Goal: Task Accomplishment & Management: Manage account settings

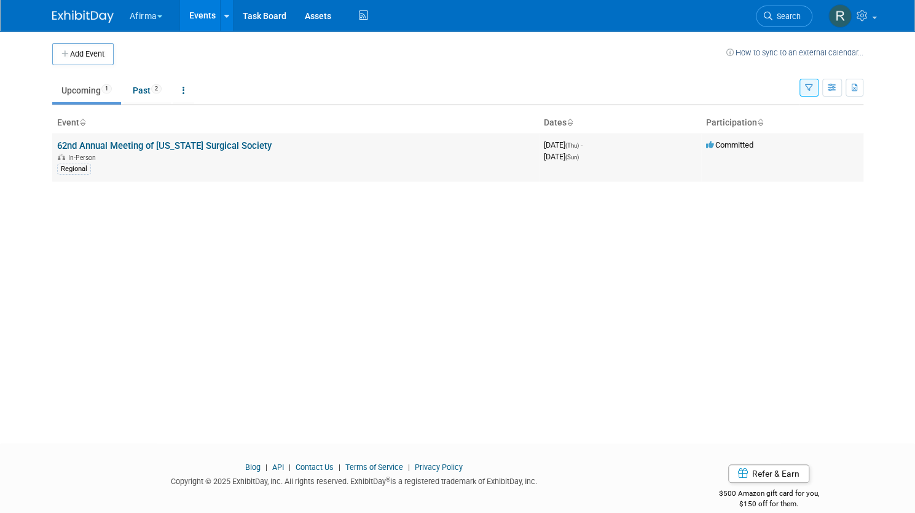
click at [159, 150] on link "62nd Annual Meeting of [US_STATE] Surgical Society" at bounding box center [164, 145] width 215 height 11
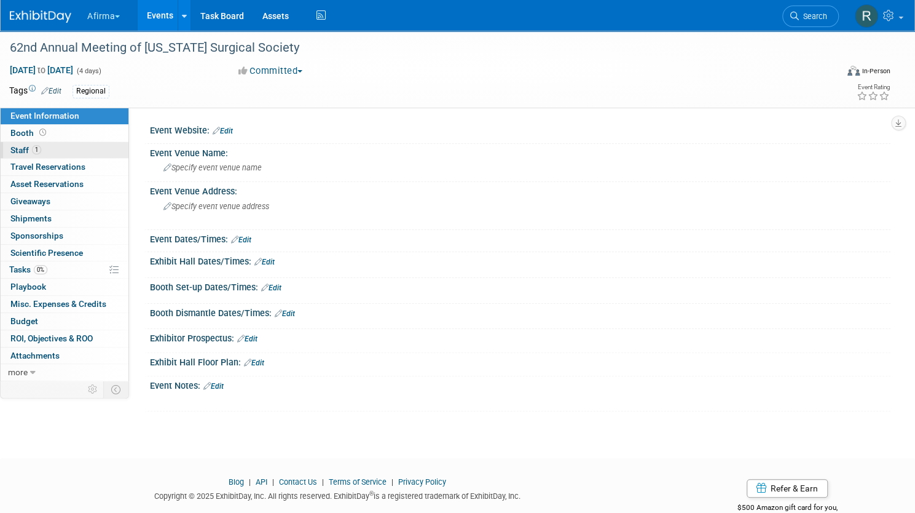
click at [41, 147] on span "Staff 1" at bounding box center [25, 150] width 31 height 10
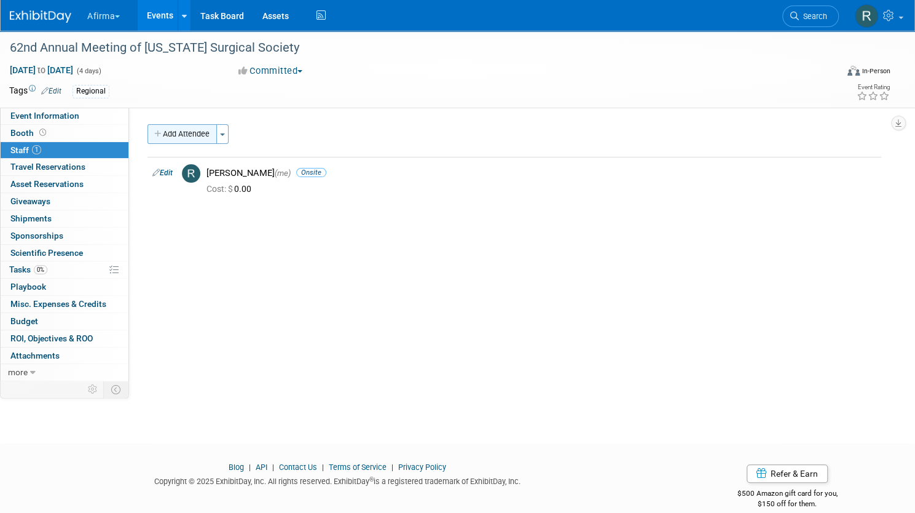
click at [163, 130] on icon "button" at bounding box center [158, 134] width 9 height 8
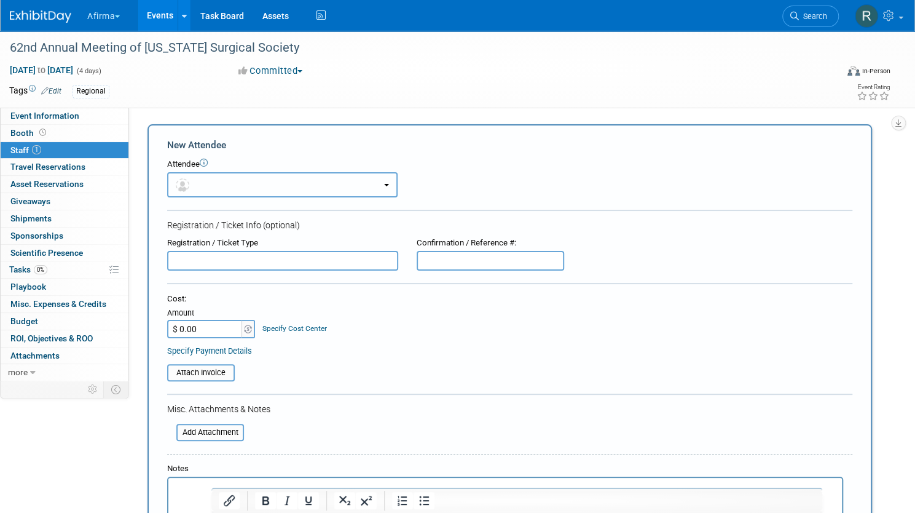
click at [275, 189] on button "button" at bounding box center [282, 184] width 230 height 25
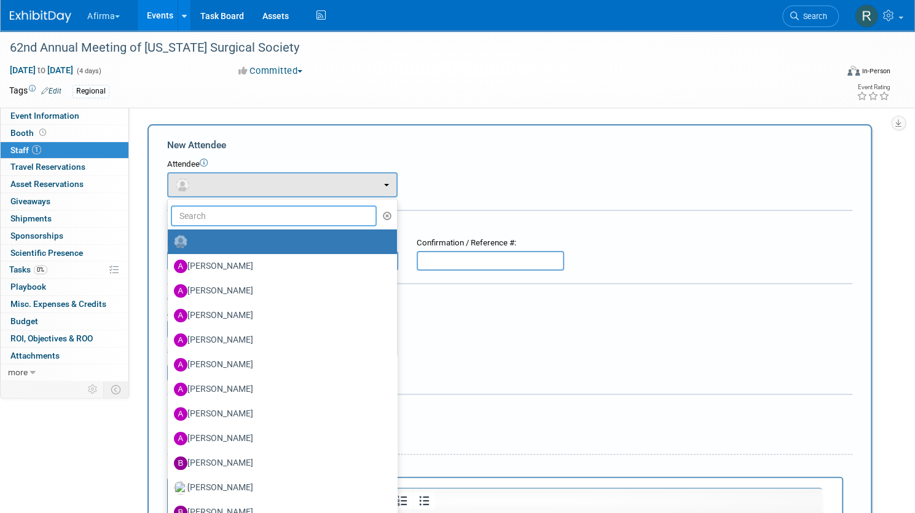
click at [250, 216] on input "text" at bounding box center [274, 215] width 206 height 21
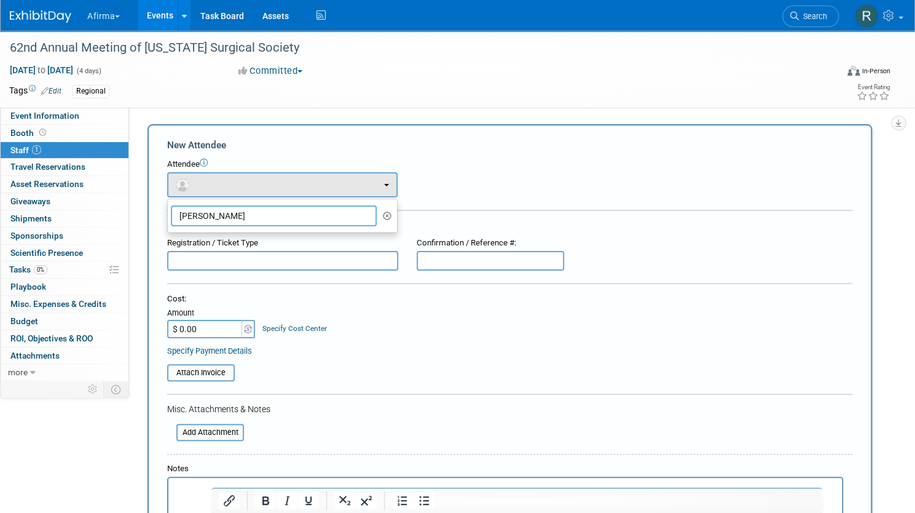
click at [256, 210] on input "[PERSON_NAME]" at bounding box center [274, 215] width 206 height 21
type input "[PERSON_NAME]"
click at [392, 214] on icon "button" at bounding box center [387, 215] width 9 height 9
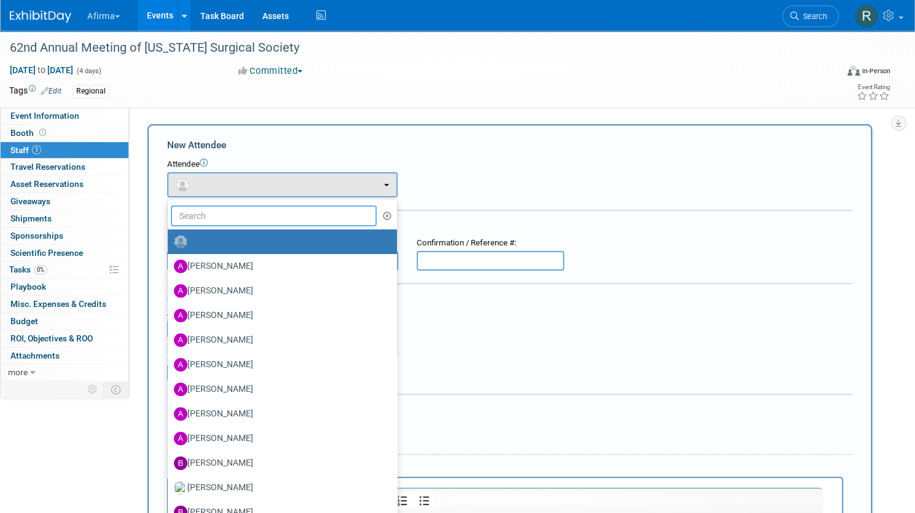
click at [336, 218] on input "text" at bounding box center [274, 215] width 206 height 21
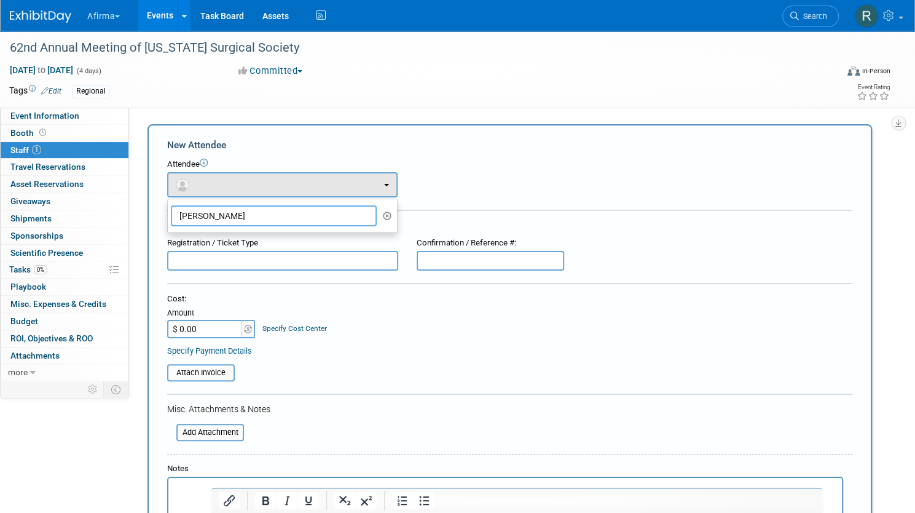
type input "[PERSON_NAME]"
click at [538, 208] on form "New Attendee Attendee <img src="[URL][DOMAIN_NAME]" style="width: 22px; height:…" at bounding box center [509, 363] width 685 height 451
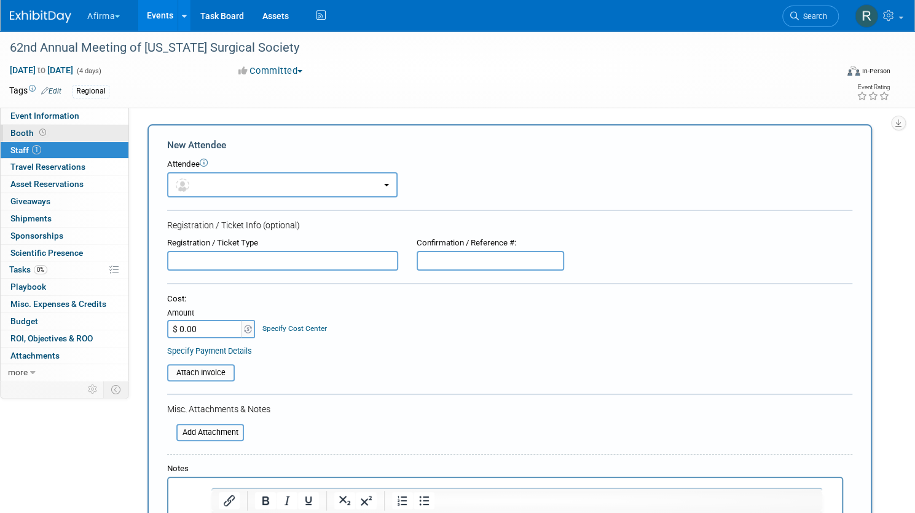
click at [49, 136] on span "Booth" at bounding box center [29, 133] width 38 height 10
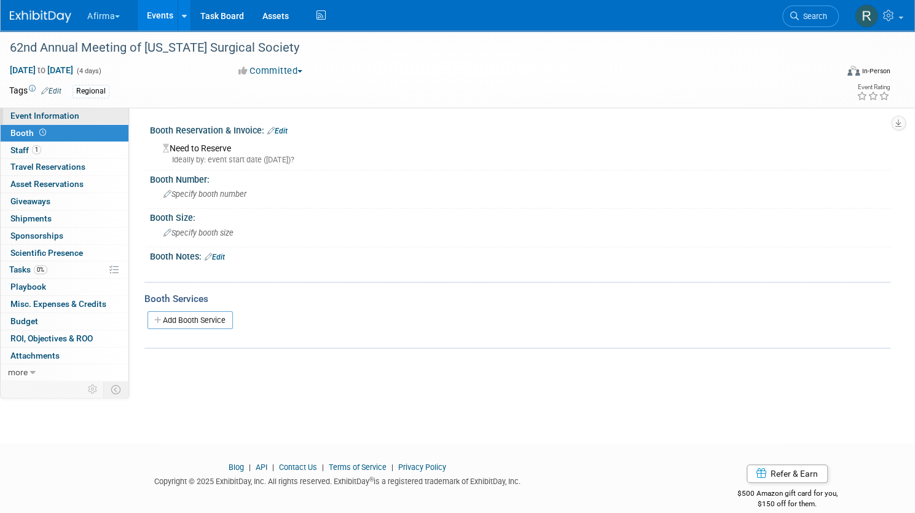
click at [79, 119] on span "Event Information" at bounding box center [44, 116] width 69 height 10
